Goal: Information Seeking & Learning: Find specific page/section

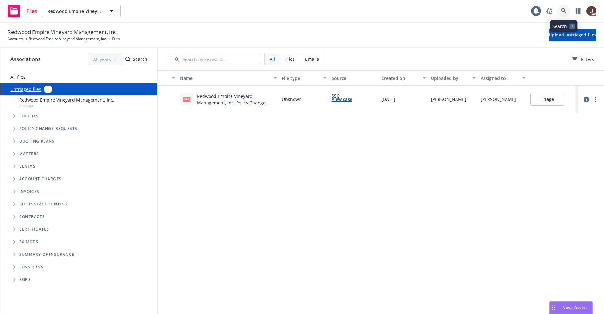
click at [560, 10] on link at bounding box center [563, 11] width 13 height 13
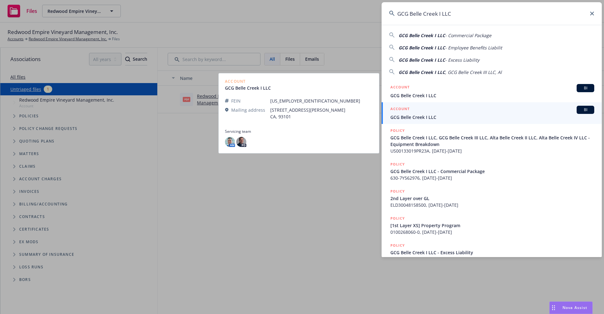
type input "GCG Belle Creek I LLC"
click at [419, 119] on span "GCG Belle Creek I LLC" at bounding box center [492, 117] width 204 height 7
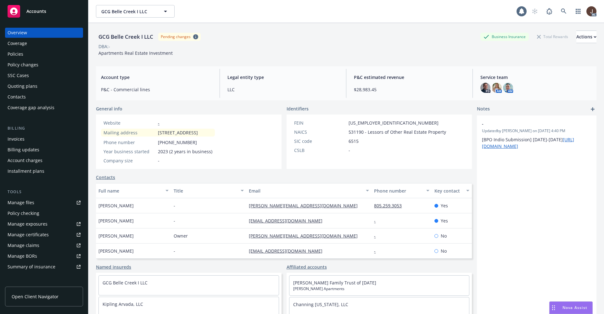
click at [19, 202] on div "Manage files" at bounding box center [21, 202] width 27 height 10
drag, startPoint x: 153, startPoint y: 37, endPoint x: 96, endPoint y: 38, distance: 57.5
click at [96, 38] on div "GCG Belle Creek I LLC Pending changes Business Insurance Total Rewards Actions …" at bounding box center [345, 180] width 515 height 314
copy div "GCG Belle Creek I LLC"
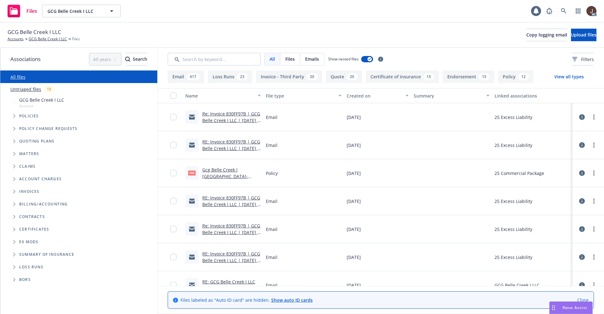
click at [30, 91] on link "Untriaged files" at bounding box center [25, 89] width 31 height 7
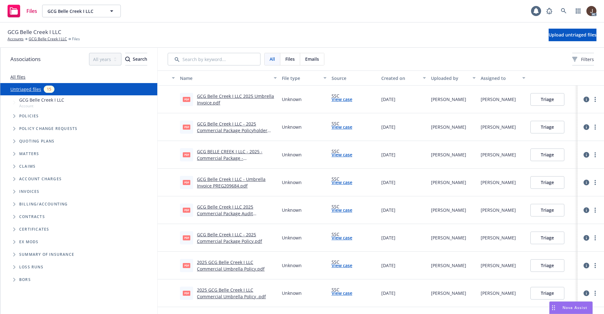
click at [225, 96] on link "GCG Belle Creek I LLC 2025 Umbrella Invoice.pdf" at bounding box center [235, 99] width 77 height 13
click at [242, 181] on link "GCG Belle Creek I LLC - Umbrella Invoice PREG209684.pdf" at bounding box center [231, 182] width 69 height 13
click at [566, 8] on icon at bounding box center [564, 11] width 6 height 6
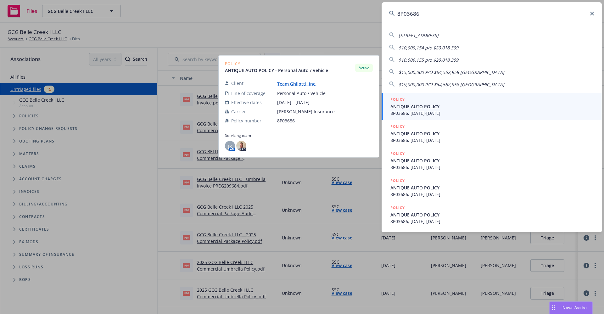
type input "8P03686"
click at [293, 84] on link "Team Ghilotti, Inc." at bounding box center [299, 84] width 44 height 6
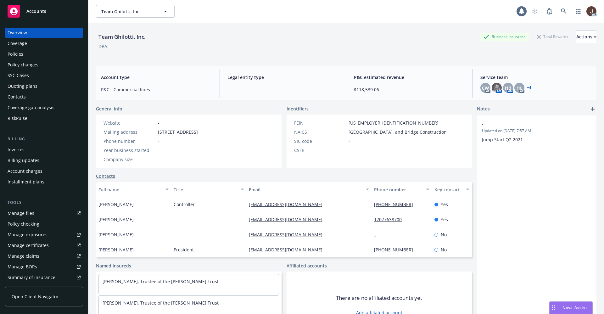
click at [14, 56] on div "Policies" at bounding box center [16, 54] width 16 height 10
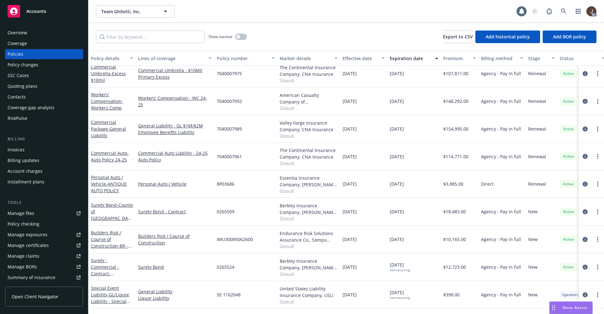
scroll to position [61, 0]
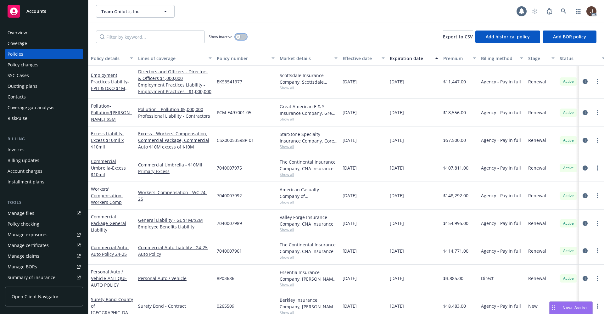
click at [243, 35] on button "button" at bounding box center [241, 37] width 12 height 6
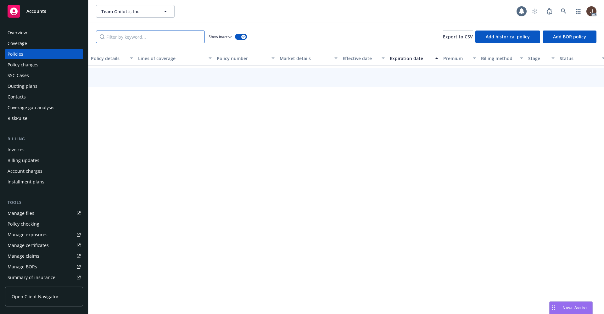
click at [115, 38] on input "Filter by keyword..." at bounding box center [150, 36] width 109 height 13
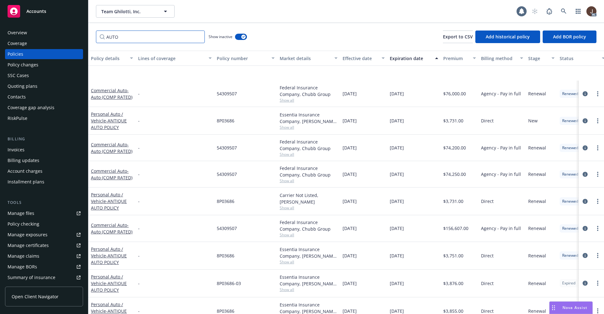
scroll to position [155, 0]
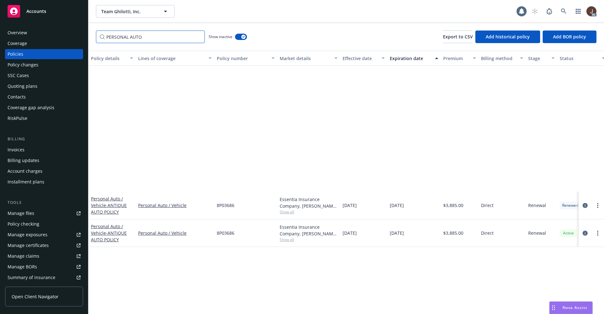
click at [148, 39] on input "PERSONAL AUTO" at bounding box center [150, 36] width 109 height 13
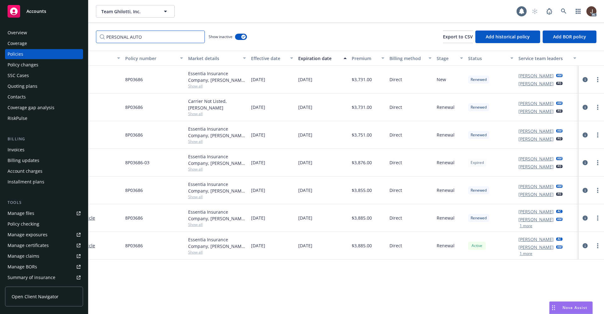
scroll to position [0, 0]
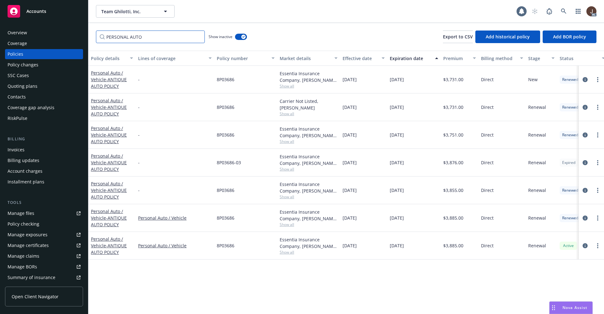
type input "PERSONAL AUTO"
click at [137, 277] on div "Policy details Lines of coverage Policy number Market details Effective date Ex…" at bounding box center [345, 182] width 515 height 263
